Goal: Obtain resource: Obtain resource

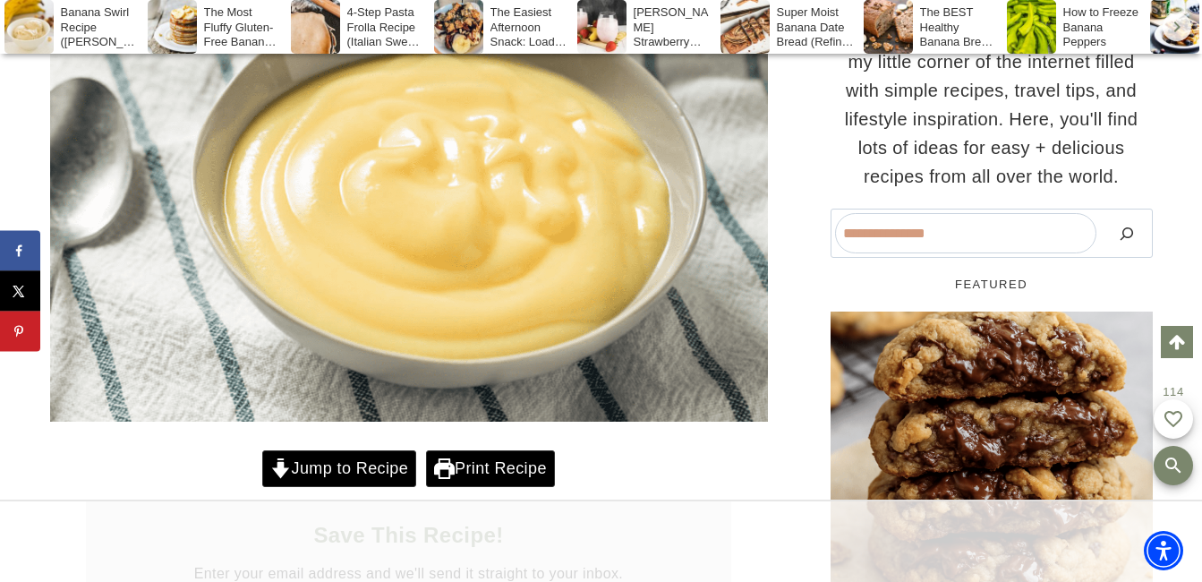
scroll to position [566, 0]
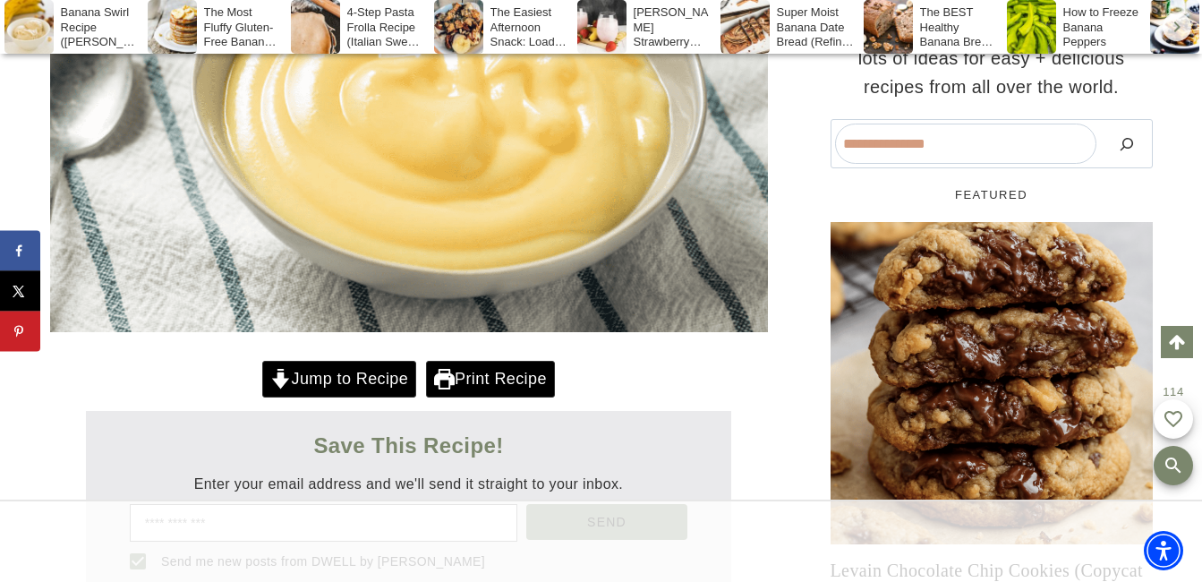
click at [506, 373] on link "Print Recipe" at bounding box center [490, 379] width 129 height 37
